Goal: Task Accomplishment & Management: Manage account settings

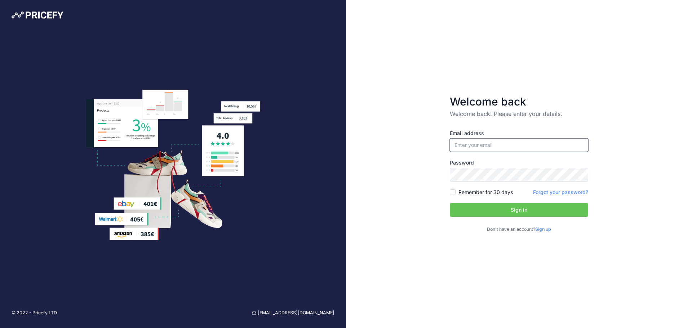
click at [501, 144] on input "email" at bounding box center [519, 145] width 138 height 14
type input "[EMAIL_ADDRESS][DOMAIN_NAME]"
click at [415, 199] on div "Welcome back Welcome back! Please enter your details. Email address [EMAIL_ADDR…" at bounding box center [519, 164] width 346 height 328
click at [508, 209] on button "Sign in" at bounding box center [519, 210] width 138 height 14
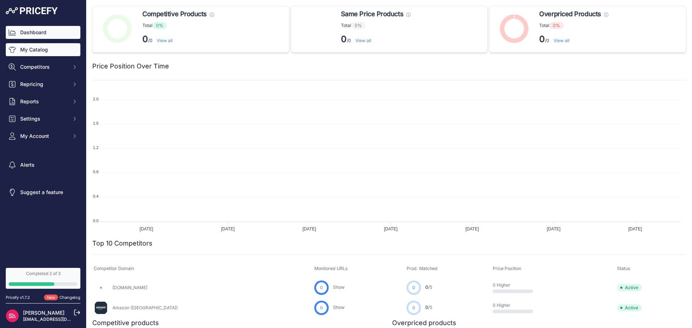
click at [31, 53] on link "My Catalog" at bounding box center [43, 49] width 75 height 13
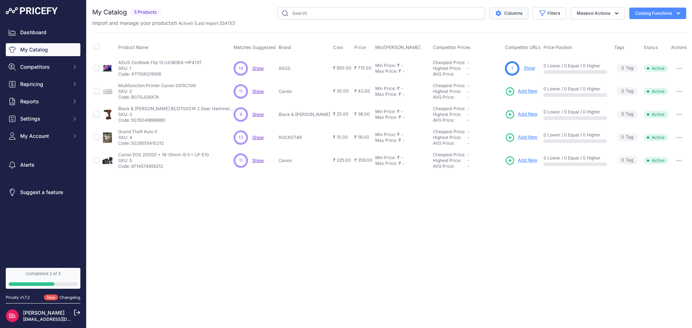
click at [510, 17] on button "Columns" at bounding box center [508, 14] width 39 height 12
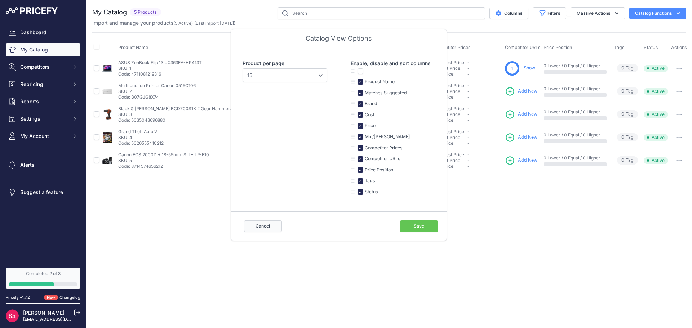
click at [272, 226] on button "Cancel" at bounding box center [263, 227] width 38 height 12
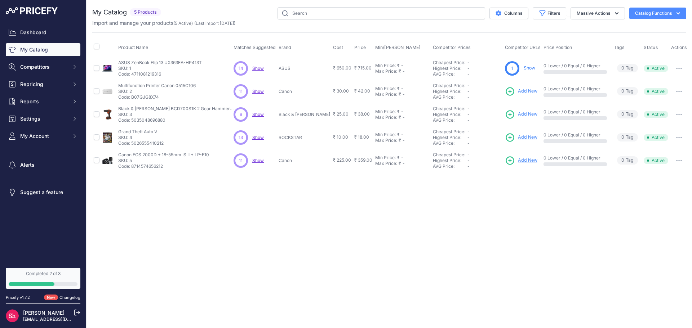
click at [272, 226] on div "Close You are not connected to the internet." at bounding box center [388, 164] width 605 height 328
click at [657, 15] on button "Catalog Functions" at bounding box center [657, 14] width 57 height 12
click at [576, 33] on div "Product Name Matches Suggested Brand Cost" at bounding box center [389, 102] width 594 height 140
click at [596, 13] on button "Massive Actions" at bounding box center [597, 13] width 54 height 12
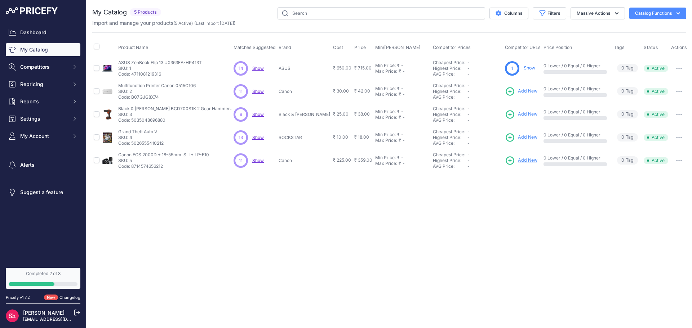
click at [570, 7] on button "Massive Actions" at bounding box center [597, 13] width 54 height 12
click at [521, 267] on div "Close You are not connected to the internet." at bounding box center [388, 164] width 605 height 328
click at [676, 68] on icon "button" at bounding box center [679, 68] width 6 height 1
click at [650, 84] on button "Disable" at bounding box center [664, 84] width 46 height 12
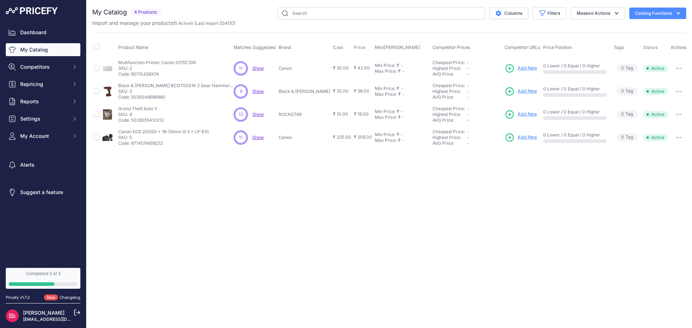
click at [676, 68] on icon "button" at bounding box center [679, 68] width 6 height 1
click at [134, 209] on div "Close You are not connected to the internet." at bounding box center [388, 164] width 605 height 328
click at [48, 69] on span "Competitors" at bounding box center [43, 66] width 47 height 7
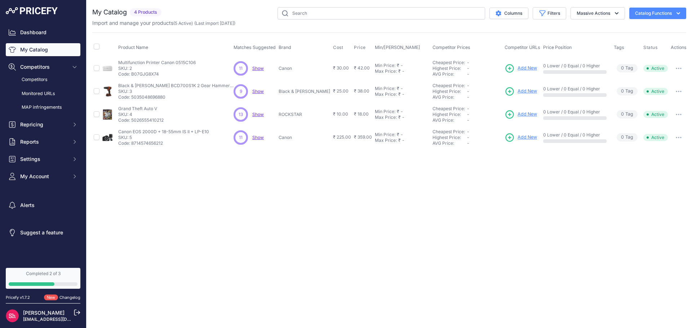
click at [44, 50] on link "My Catalog" at bounding box center [43, 49] width 75 height 13
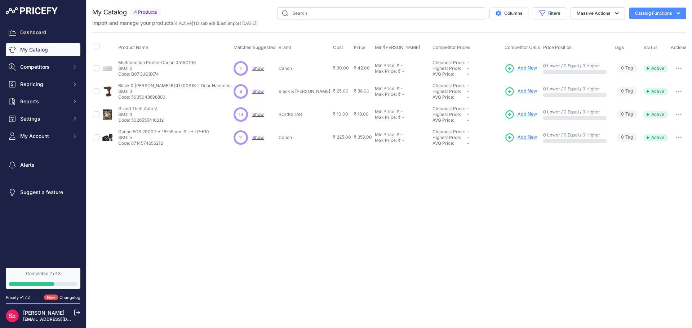
click at [677, 68] on icon "button" at bounding box center [679, 68] width 6 height 1
click at [172, 178] on div "Close You are not connected to the internet." at bounding box center [388, 164] width 605 height 328
click at [678, 71] on button "button" at bounding box center [678, 68] width 14 height 10
click at [175, 204] on div "Close You are not connected to the internet." at bounding box center [388, 164] width 605 height 328
click at [645, 11] on button "Catalog Functions" at bounding box center [657, 14] width 57 height 12
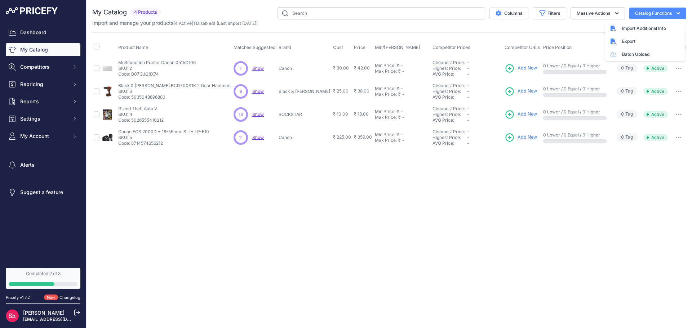
click at [645, 11] on button "Catalog Functions" at bounding box center [657, 14] width 57 height 12
click at [548, 8] on button "Filters" at bounding box center [550, 13] width 34 height 12
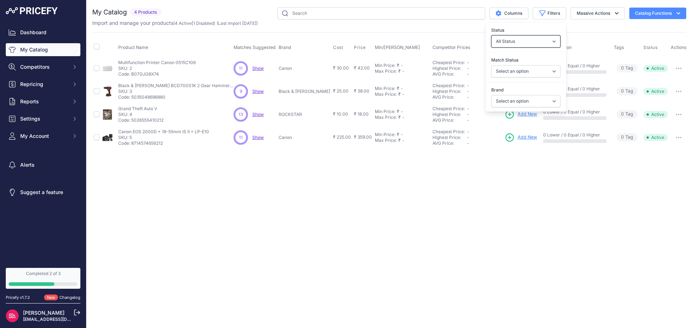
click at [518, 40] on select "All Status Only Enabled Only Disabled" at bounding box center [525, 41] width 69 height 12
click at [518, 41] on select "All Status Only Enabled Only Disabled" at bounding box center [525, 41] width 69 height 12
select select "0"
click at [491, 35] on select "All Status Only Enabled Only Disabled" at bounding box center [525, 41] width 69 height 12
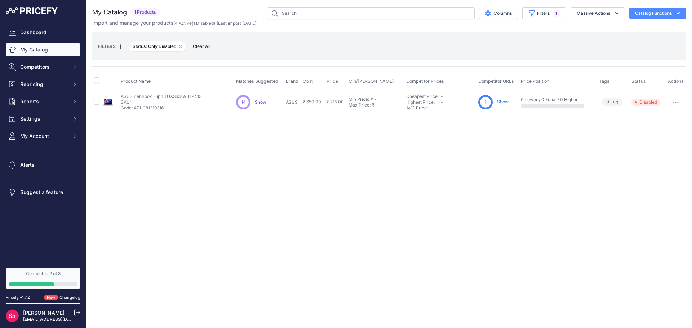
click at [677, 102] on icon "button" at bounding box center [676, 102] width 6 height 1
click at [657, 116] on button "Enable" at bounding box center [662, 118] width 46 height 12
click at [674, 96] on td "Enable Delete ​" at bounding box center [676, 101] width 21 height 23
click at [679, 104] on button "button" at bounding box center [675, 102] width 14 height 10
click at [652, 119] on button "Enable" at bounding box center [662, 118] width 46 height 12
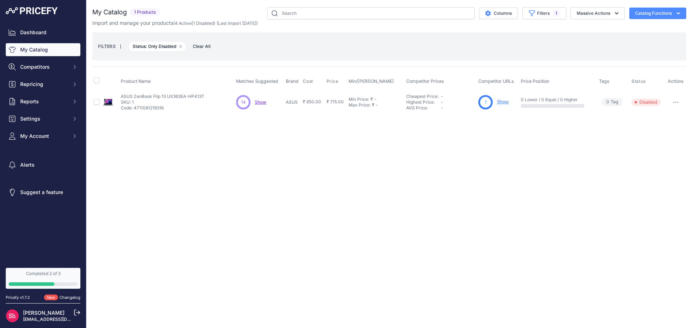
click at [649, 104] on span "Disabled" at bounding box center [645, 102] width 29 height 7
click at [94, 104] on input "checkbox" at bounding box center [97, 102] width 6 height 6
checkbox input "true"
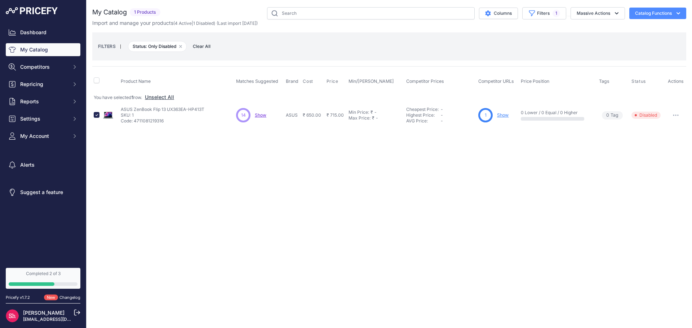
click at [678, 116] on icon "button" at bounding box center [677, 115] width 1 height 1
click at [652, 132] on button "Enable" at bounding box center [662, 131] width 46 height 12
click at [675, 117] on button "button" at bounding box center [675, 115] width 14 height 10
click at [650, 133] on button "Enable" at bounding box center [662, 131] width 46 height 12
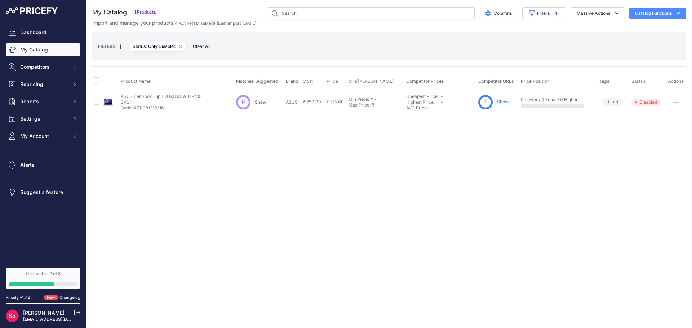
click at [677, 103] on button "button" at bounding box center [675, 102] width 14 height 10
click at [648, 116] on button "Enable" at bounding box center [662, 118] width 46 height 12
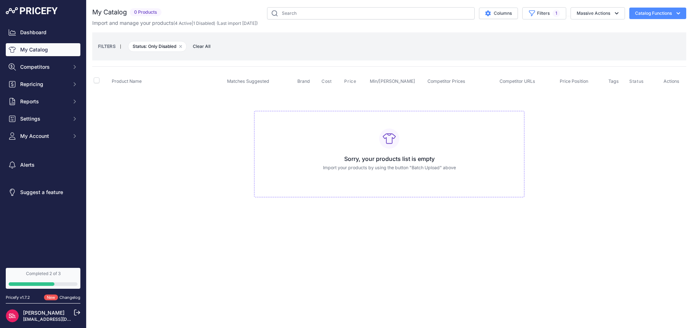
click at [39, 48] on link "My Catalog" at bounding box center [43, 49] width 75 height 13
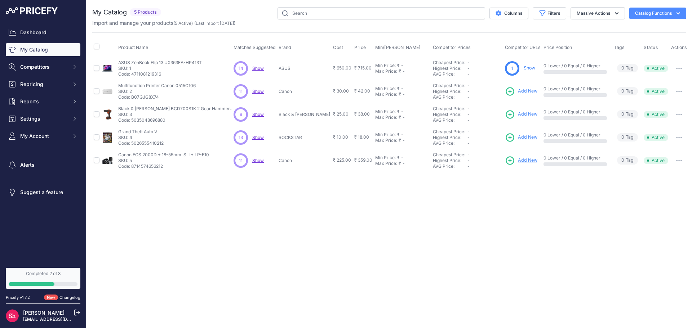
click at [679, 70] on button "button" at bounding box center [679, 68] width 14 height 10
click at [310, 312] on div "Close You are not connected to the internet." at bounding box center [388, 164] width 605 height 328
click at [97, 45] on input "checkbox" at bounding box center [97, 47] width 6 height 6
checkbox input "true"
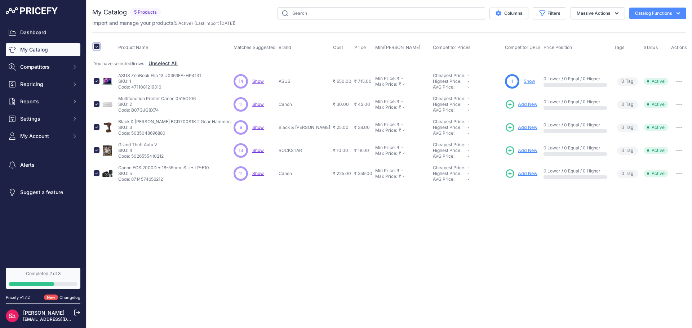
click at [96, 45] on input "checkbox" at bounding box center [97, 47] width 6 height 6
checkbox input "false"
